Goal: Task Accomplishment & Management: Manage account settings

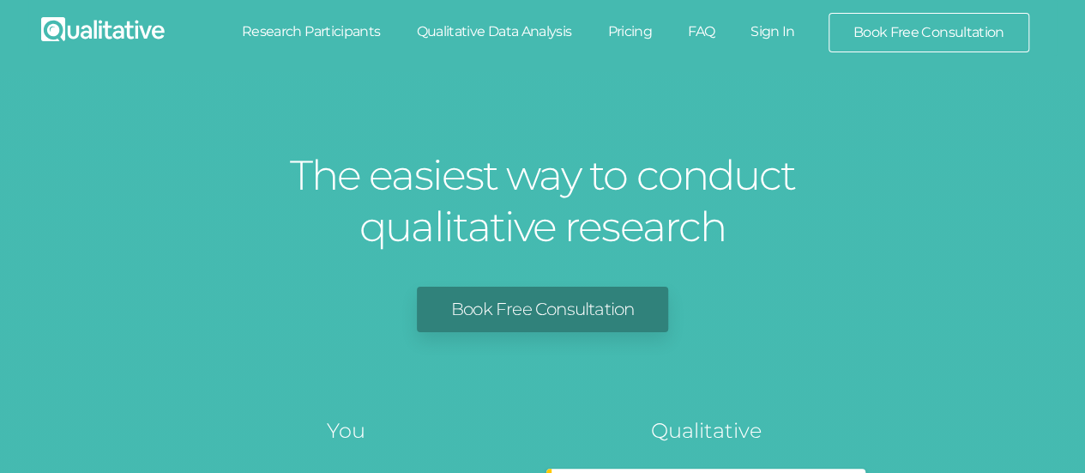
click at [775, 26] on link "Sign In" at bounding box center [772, 32] width 81 height 38
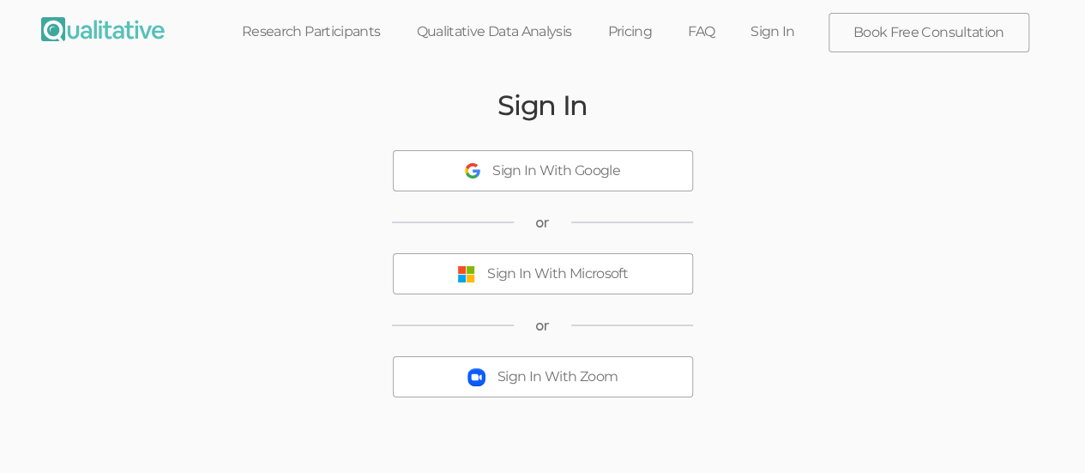
click at [596, 283] on button "Sign In With Microsoft" at bounding box center [543, 273] width 300 height 41
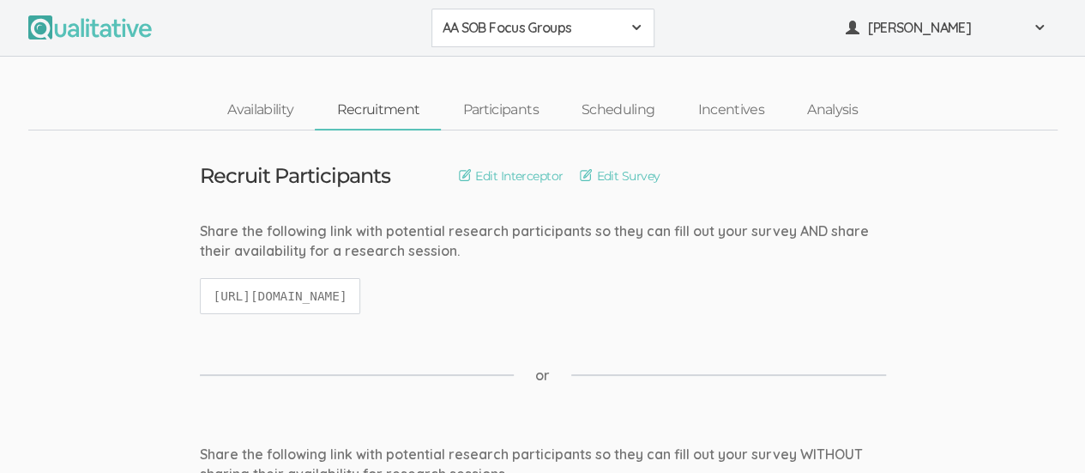
click at [645, 27] on button "AA SOB Focus Groups" at bounding box center [542, 28] width 223 height 39
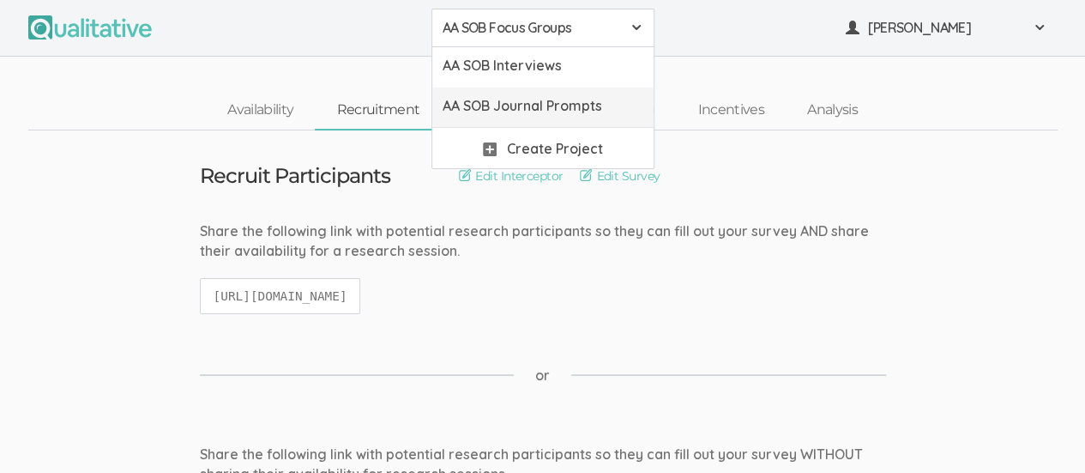
click at [605, 109] on span "AA SOB Journal Prompts" at bounding box center [542, 106] width 201 height 20
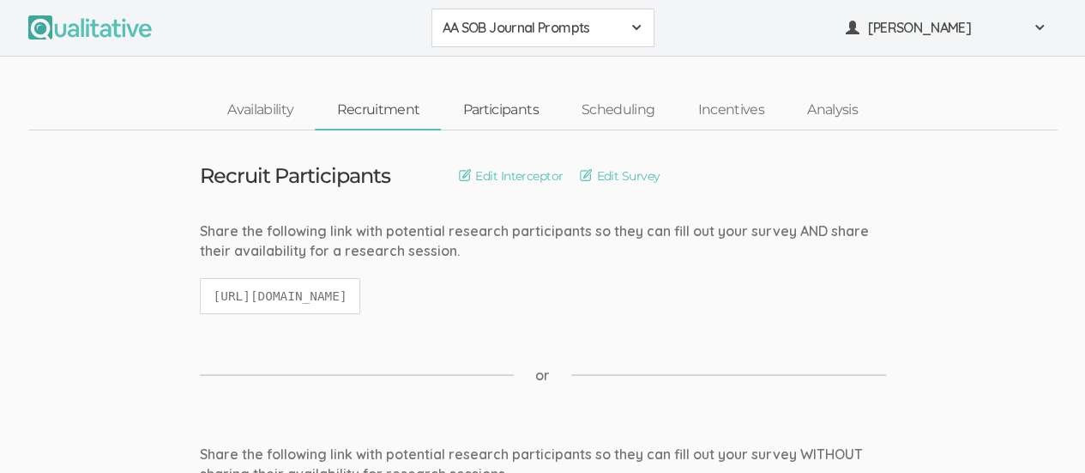
click at [504, 111] on link "Participants" at bounding box center [500, 110] width 118 height 37
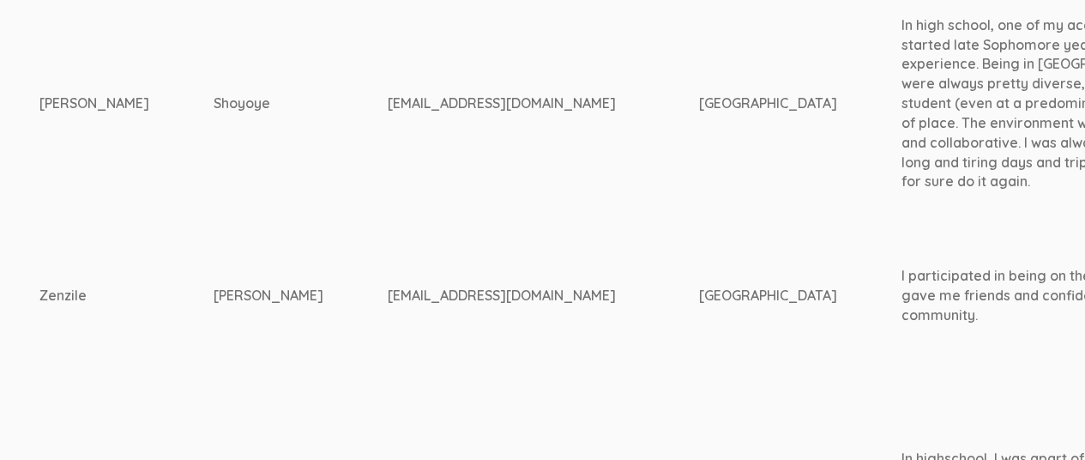
scroll to position [548, 710]
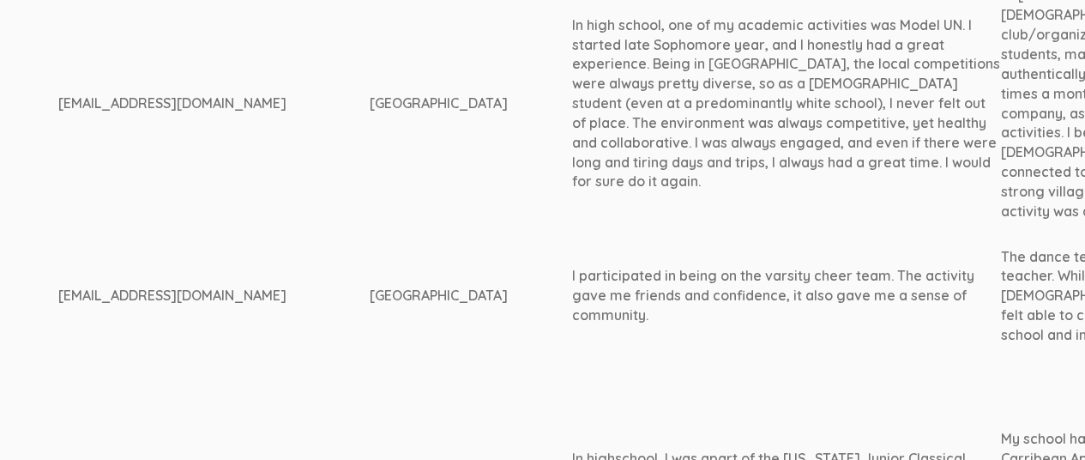
click at [757, 293] on div "I participated in being on the varsity cheer team. The activity gave me friends…" at bounding box center [785, 295] width 429 height 59
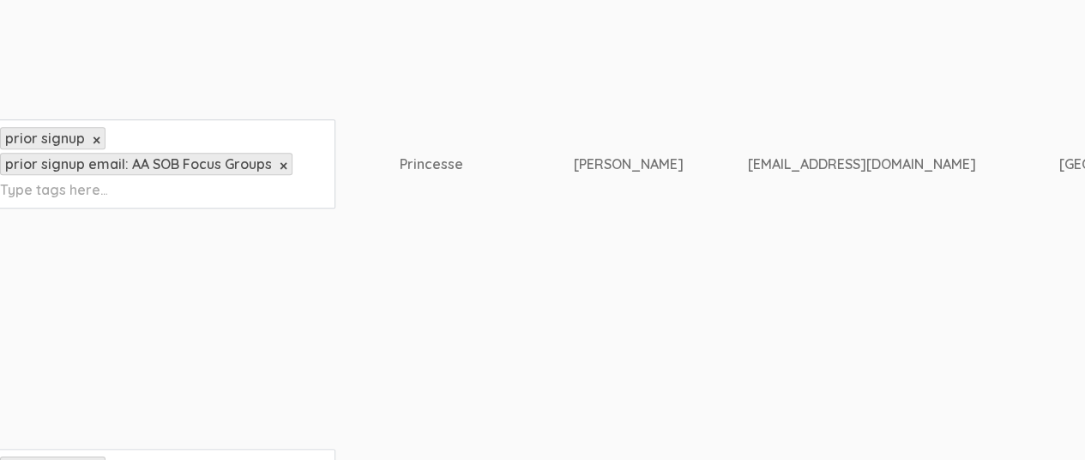
scroll to position [950, 0]
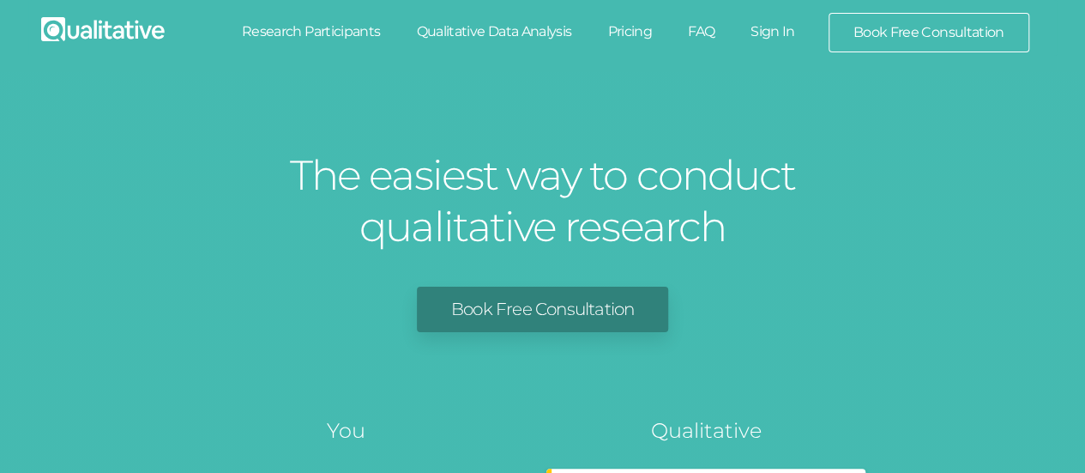
click at [768, 33] on link "Sign In" at bounding box center [772, 32] width 81 height 38
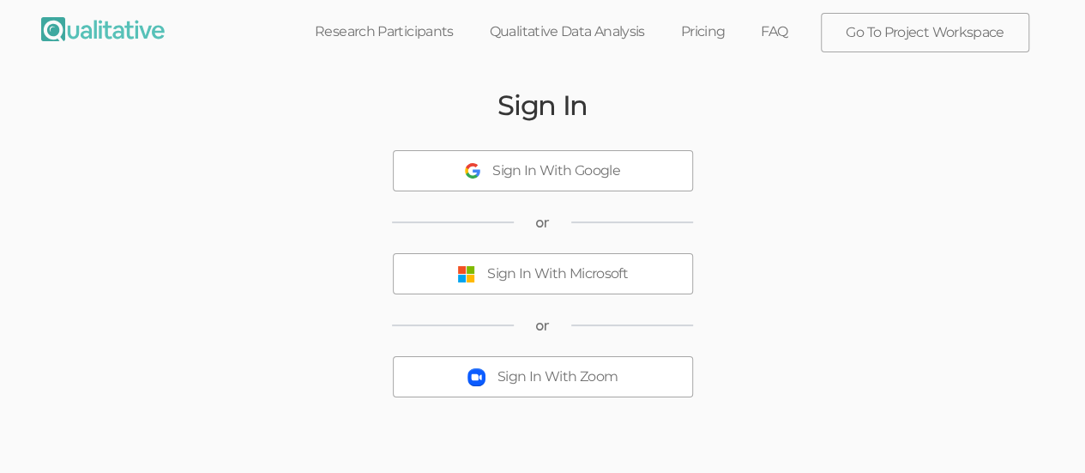
click at [613, 277] on div "Sign In With Microsoft" at bounding box center [557, 274] width 141 height 20
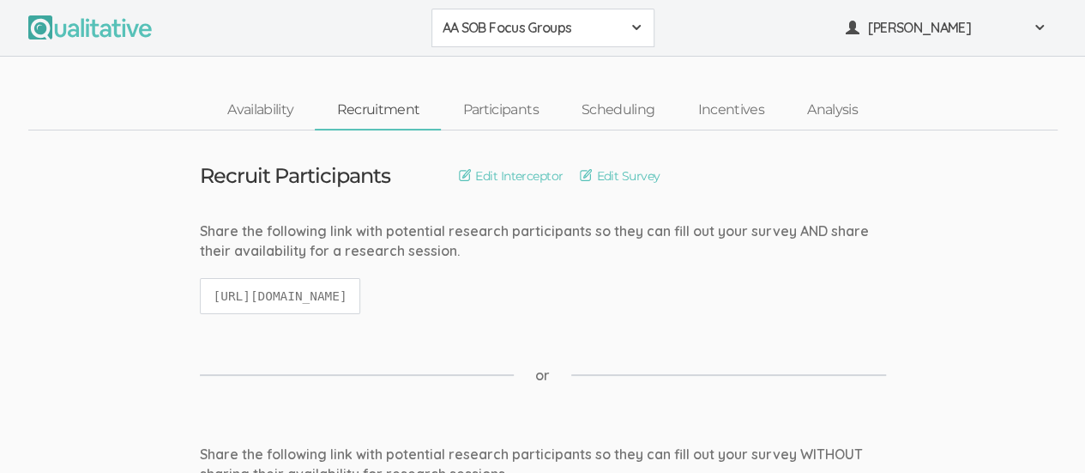
click at [634, 32] on span at bounding box center [636, 28] width 14 height 14
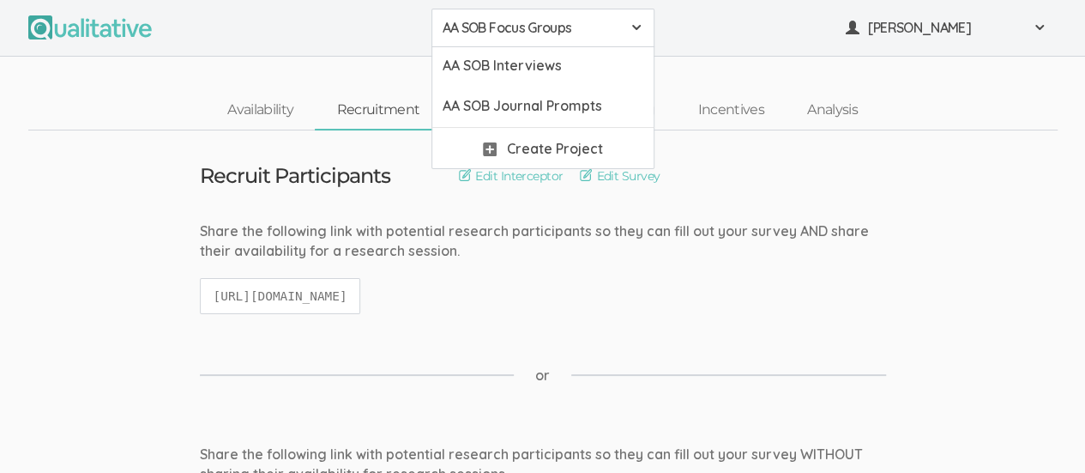
click at [572, 30] on span "AA SOB Focus Groups" at bounding box center [531, 28] width 178 height 20
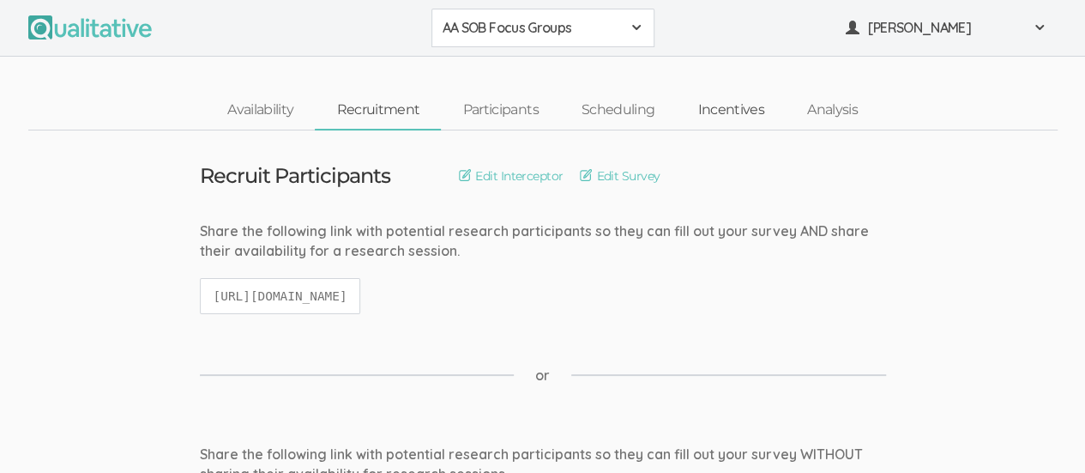
click at [724, 114] on link "Incentives" at bounding box center [731, 110] width 110 height 37
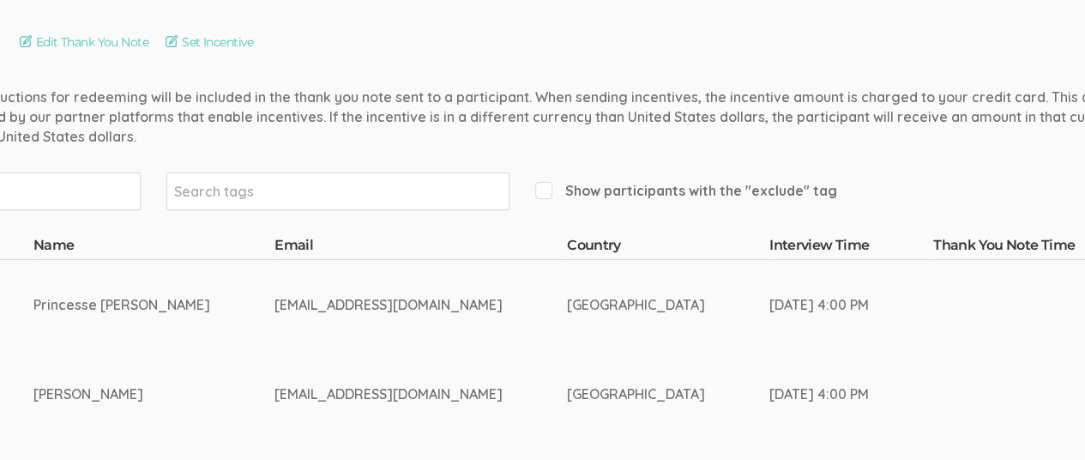
scroll to position [134, 370]
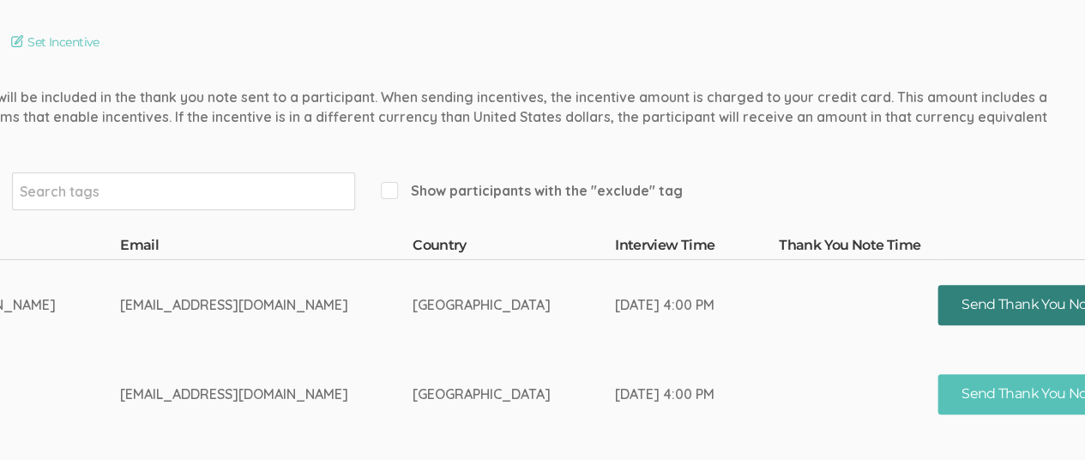
click at [970, 305] on button "Send Thank You Note" at bounding box center [1030, 305] width 187 height 40
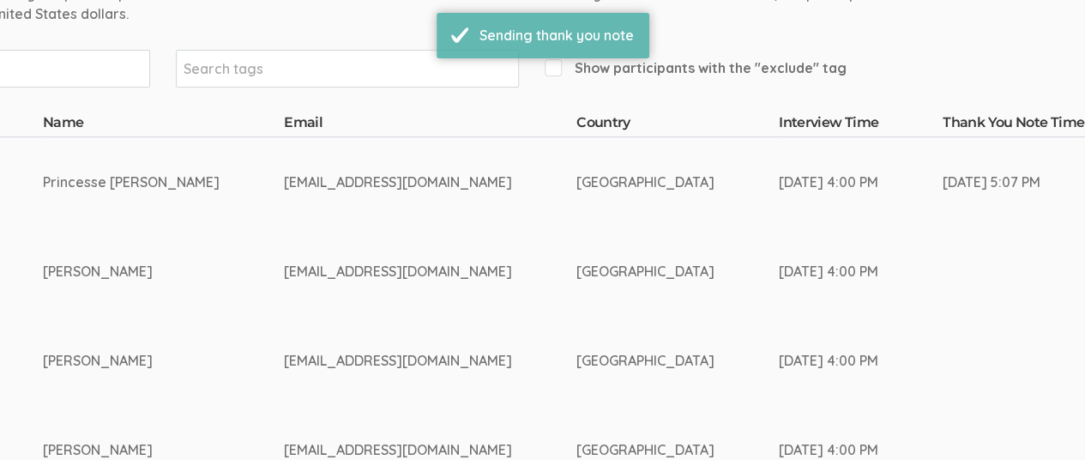
scroll to position [256, 378]
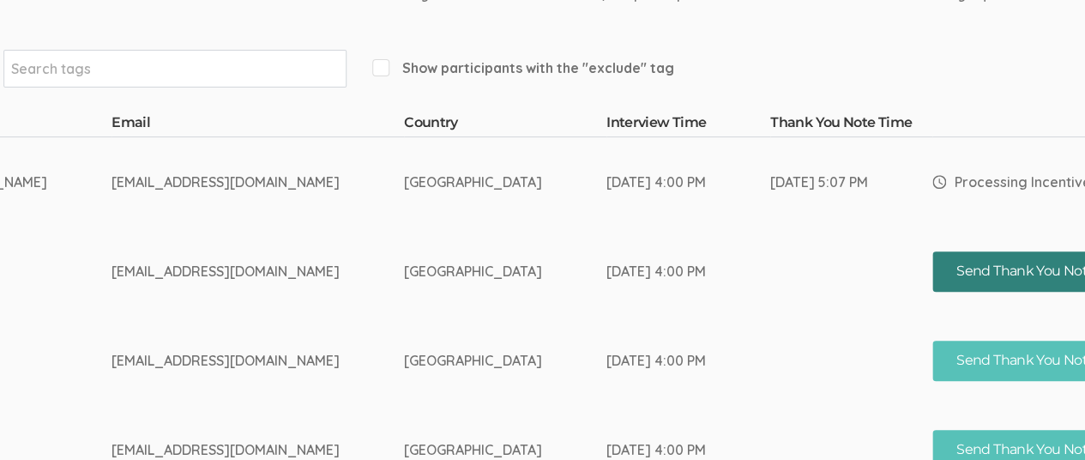
click at [992, 274] on button "Send Thank You Note" at bounding box center [1025, 271] width 187 height 40
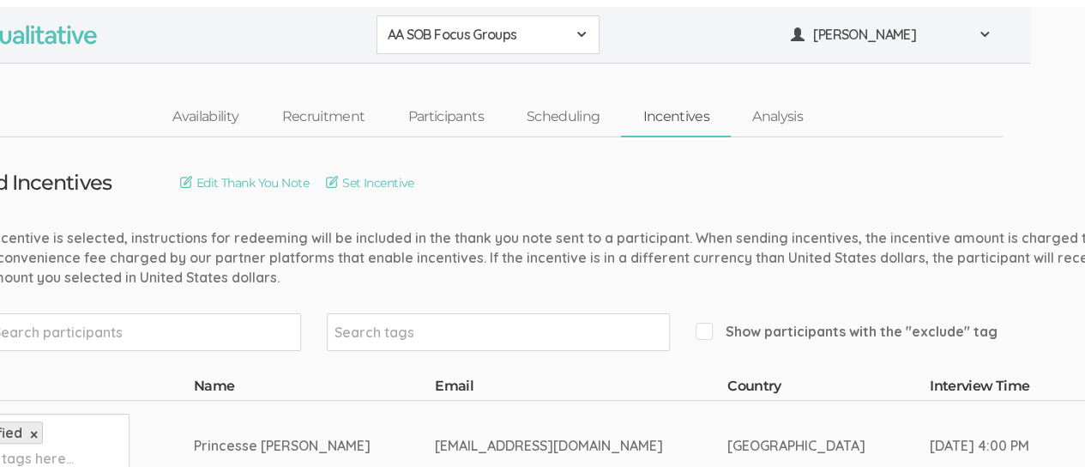
scroll to position [0, 0]
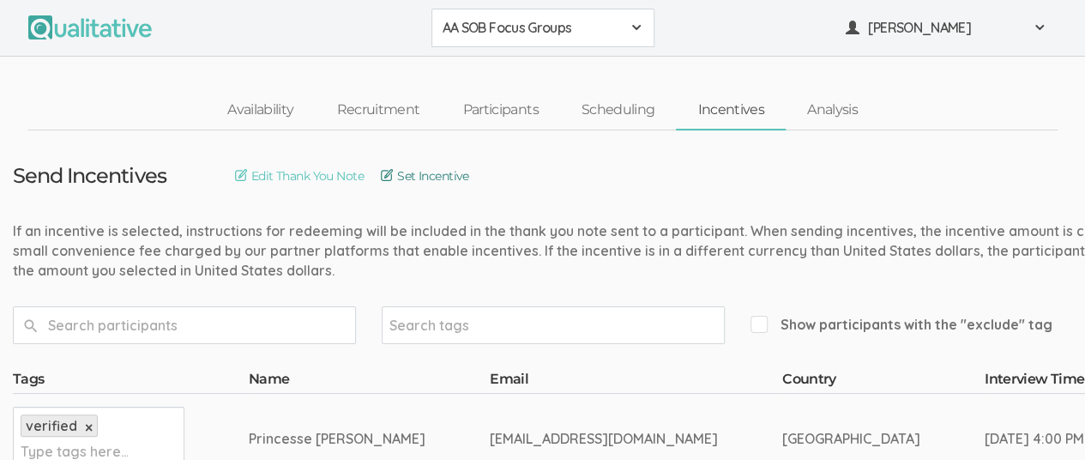
click at [456, 175] on link "Set Incentive" at bounding box center [425, 175] width 88 height 19
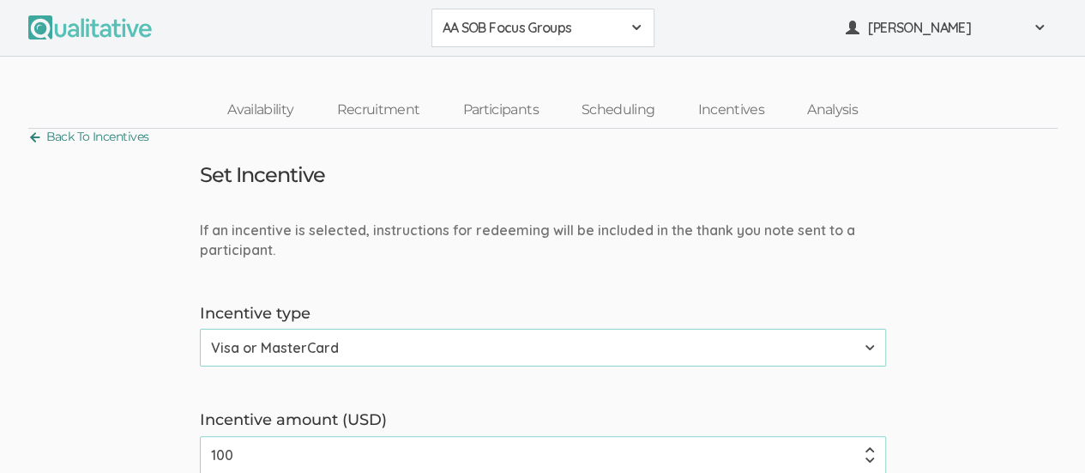
click at [37, 135] on link "Back To Incentives" at bounding box center [88, 136] width 121 height 23
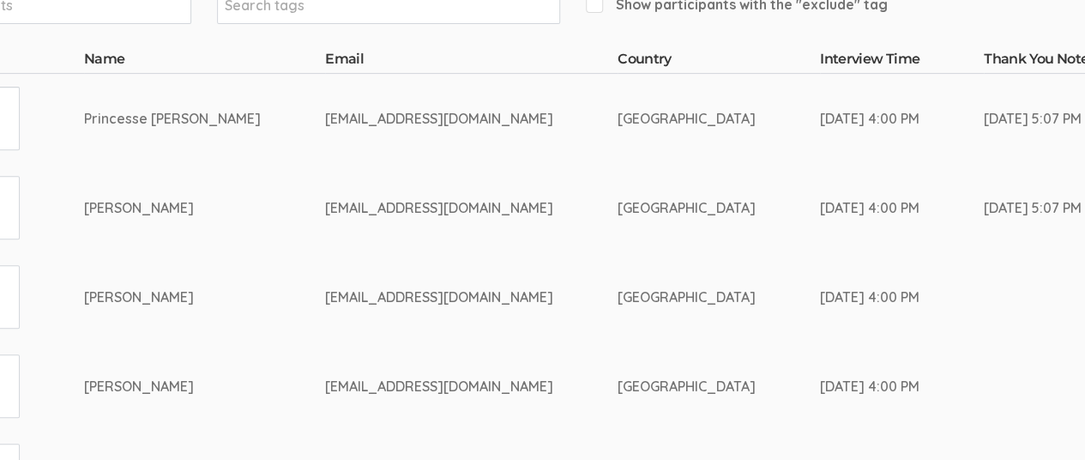
scroll to position [320, 378]
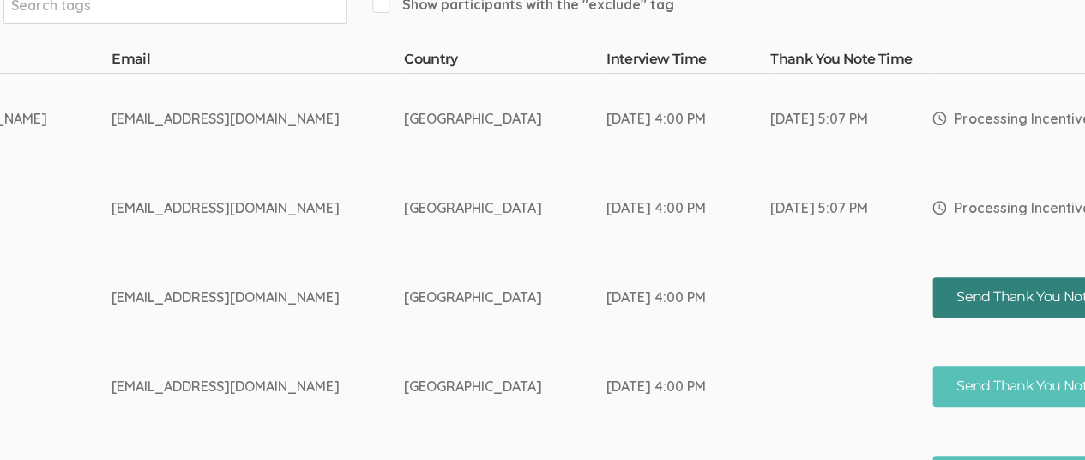
click at [983, 294] on button "Send Thank You Note" at bounding box center [1025, 297] width 187 height 40
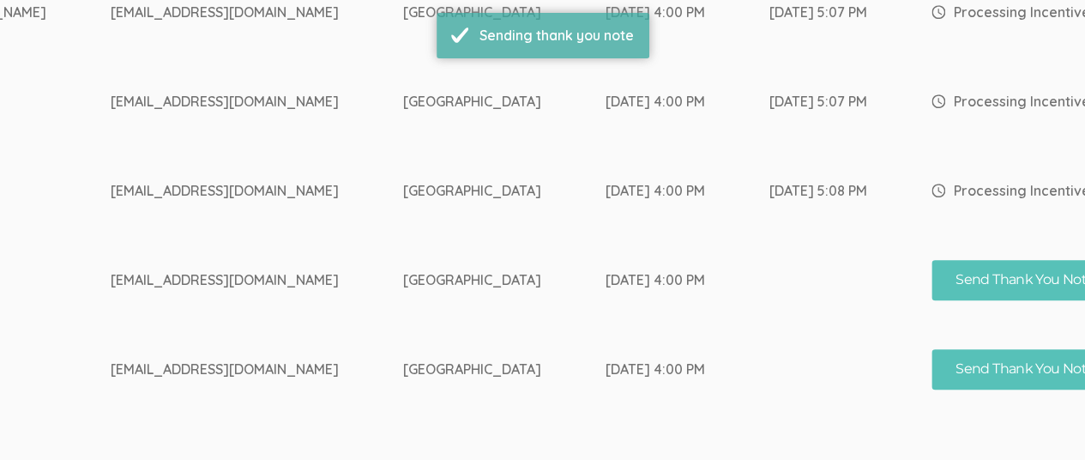
scroll to position [430, 379]
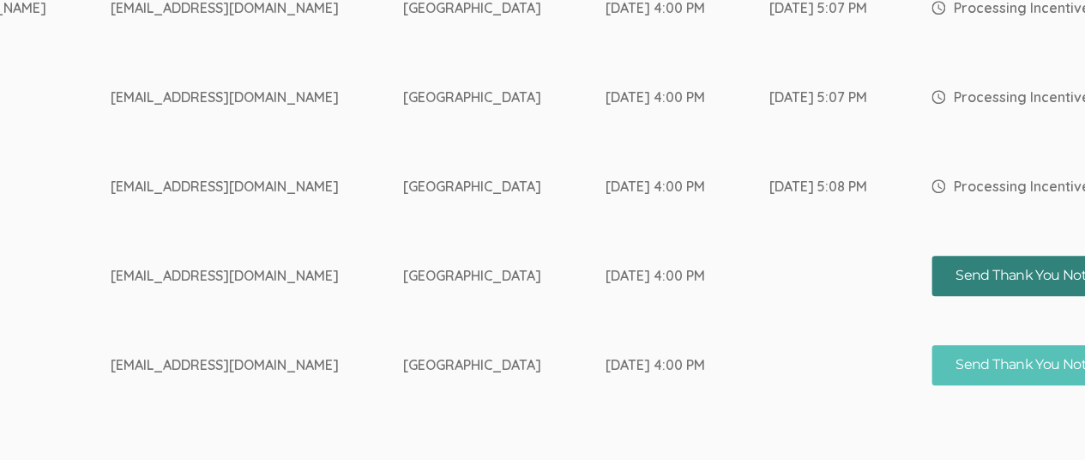
click at [984, 268] on button "Send Thank You Note" at bounding box center [1024, 276] width 187 height 40
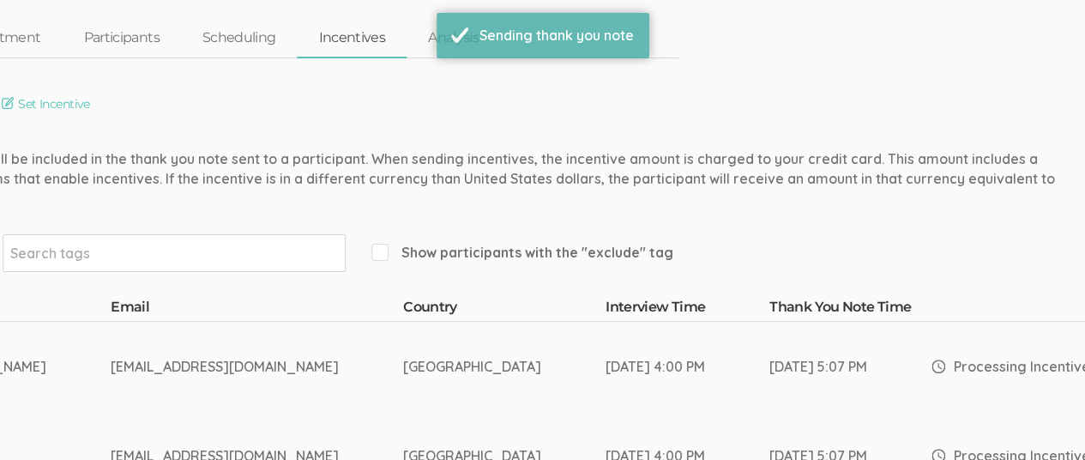
scroll to position [505, 379]
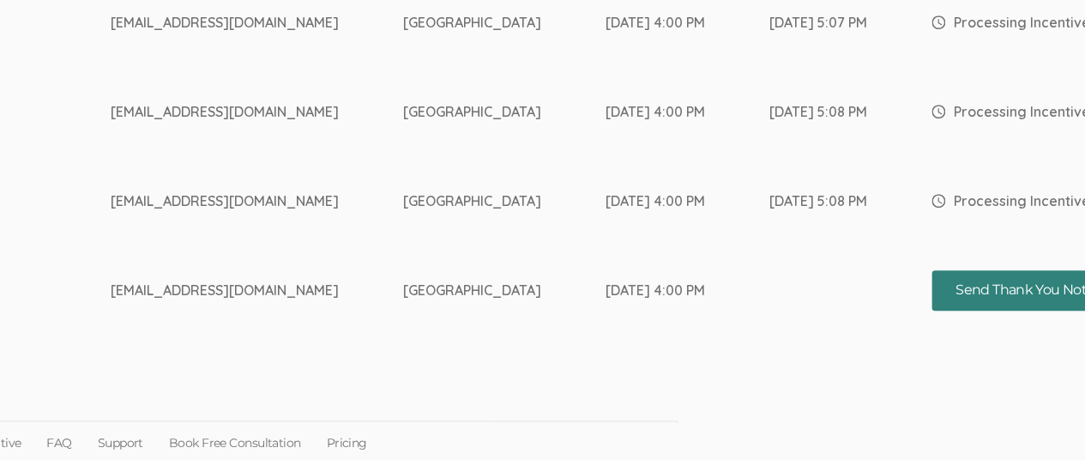
click at [1005, 287] on button "Send Thank You Note" at bounding box center [1024, 290] width 187 height 40
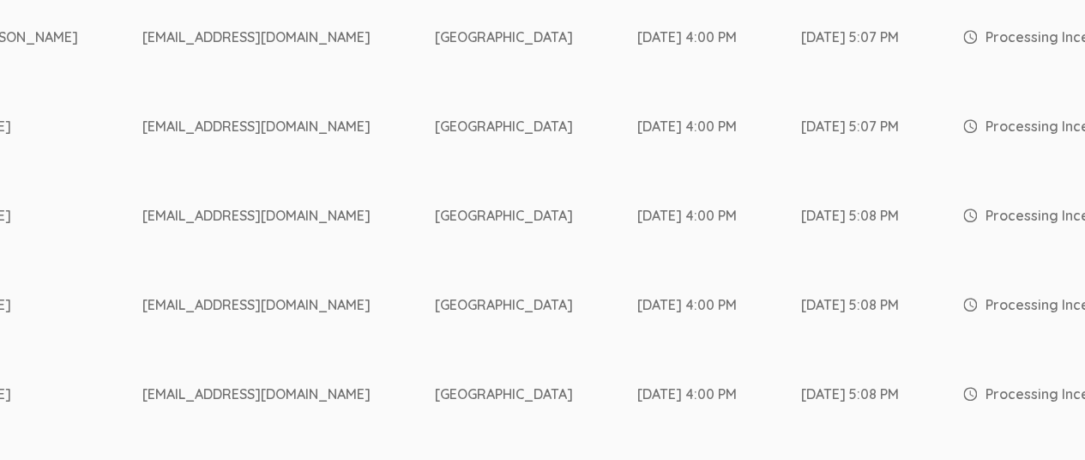
scroll to position [390, 347]
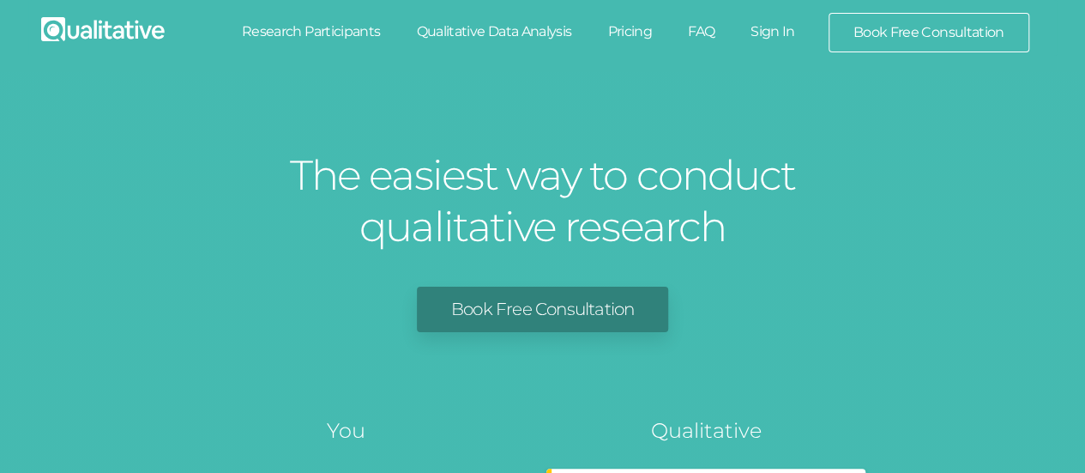
click at [777, 41] on link "Sign In" at bounding box center [772, 32] width 81 height 38
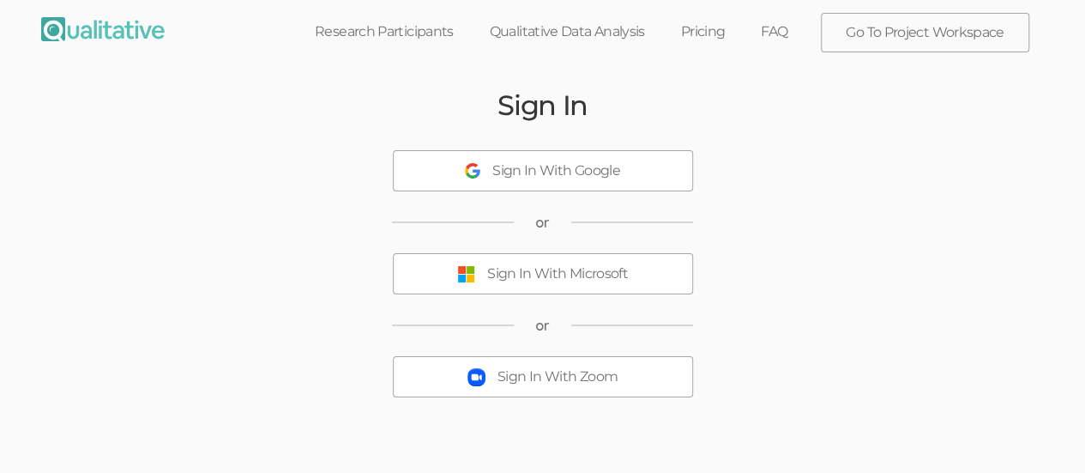
click at [646, 269] on button "Sign In With Microsoft" at bounding box center [543, 273] width 300 height 41
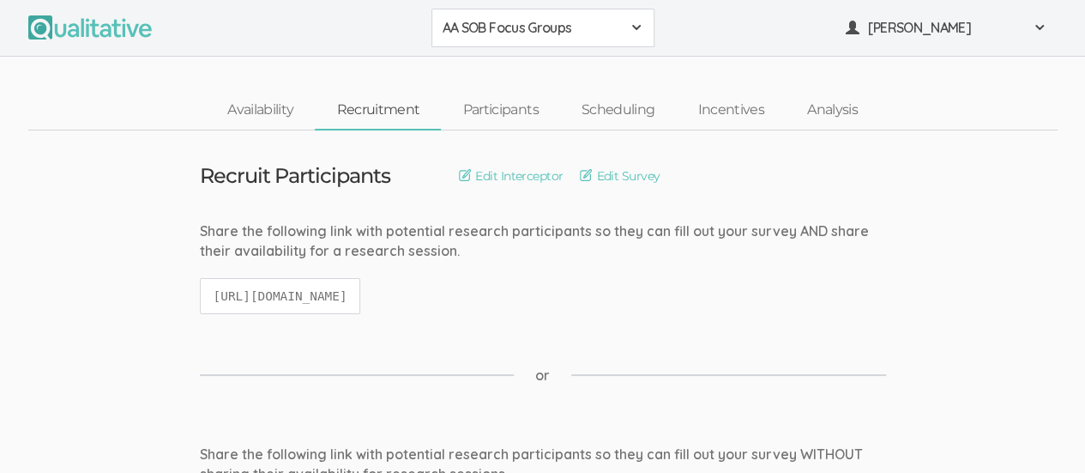
click at [638, 28] on span at bounding box center [636, 28] width 14 height 14
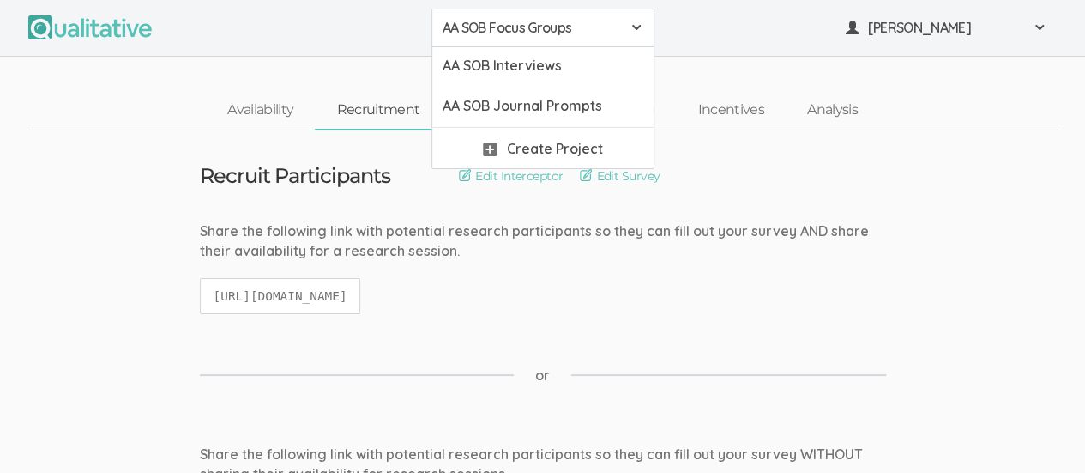
click at [564, 33] on span "AA SOB Focus Groups" at bounding box center [531, 28] width 178 height 20
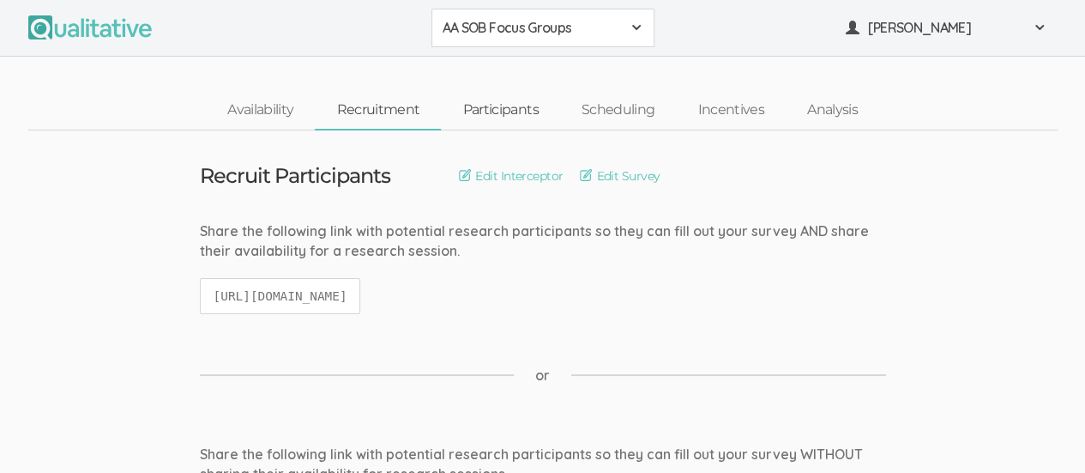
click at [510, 117] on link "Participants" at bounding box center [500, 110] width 118 height 37
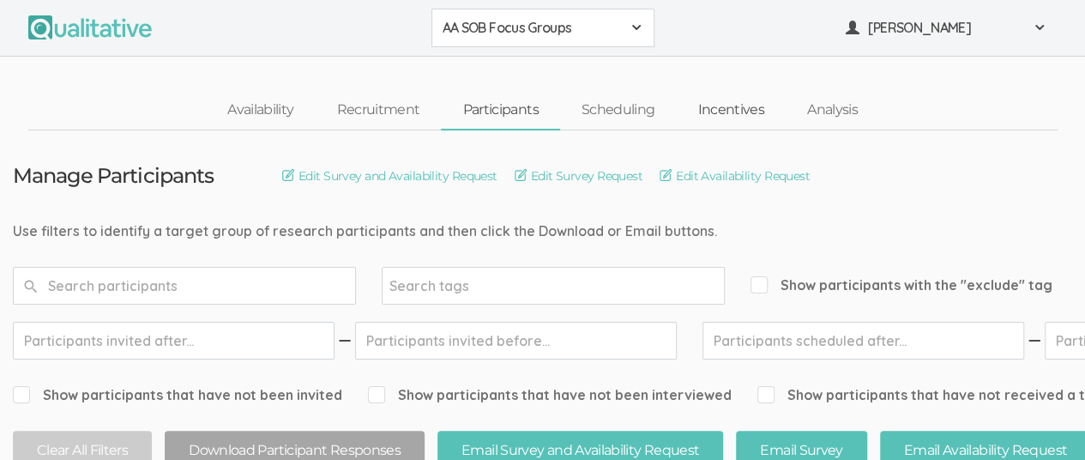
click at [741, 115] on link "Incentives" at bounding box center [731, 110] width 110 height 37
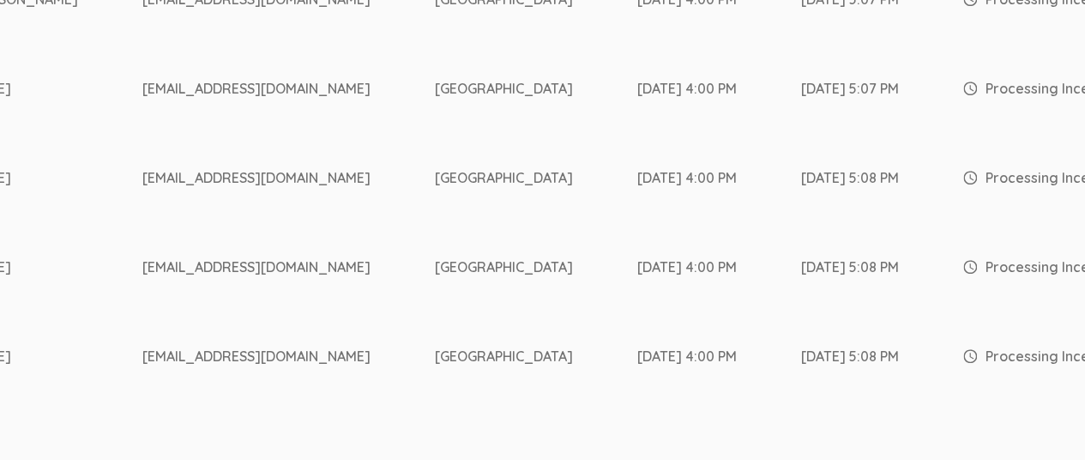
scroll to position [505, 347]
